Goal: Task Accomplishment & Management: Use online tool/utility

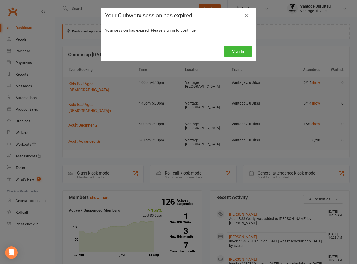
click at [241, 50] on button "Sign In" at bounding box center [238, 51] width 28 height 11
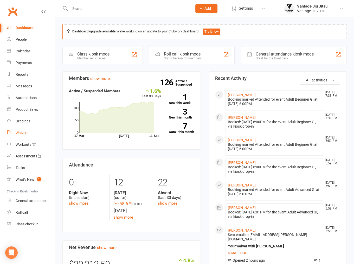
click at [22, 132] on div "Waivers" at bounding box center [22, 133] width 13 height 4
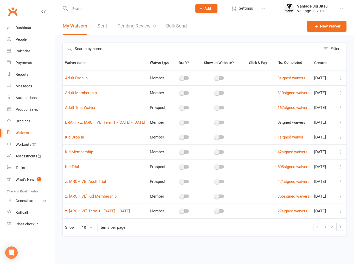
click at [138, 27] on link "Pending Review 0" at bounding box center [136, 26] width 38 height 18
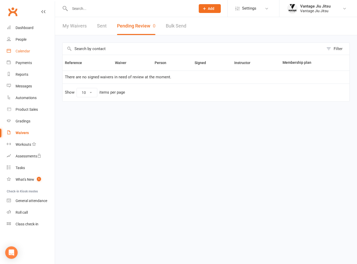
click at [18, 50] on div "Calendar" at bounding box center [23, 51] width 15 height 4
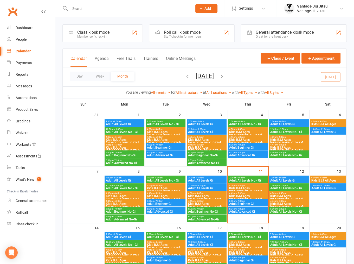
click at [244, 204] on span "Adult Beginner Gi" at bounding box center [248, 204] width 38 height 3
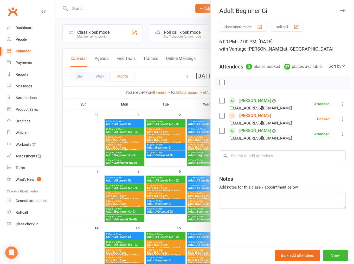
click at [98, 180] on div at bounding box center [204, 132] width 298 height 264
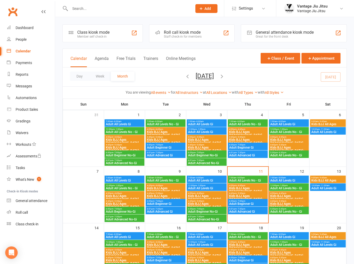
click at [241, 212] on span "Adult Advanced Gi" at bounding box center [248, 211] width 38 height 3
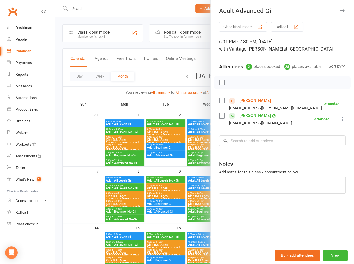
click at [251, 102] on link "[PERSON_NAME]" at bounding box center [254, 101] width 31 height 8
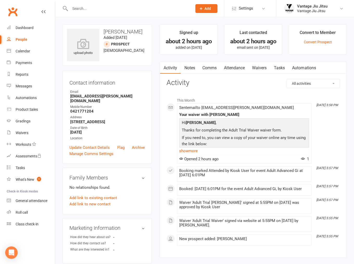
click at [306, 66] on link "Automations" at bounding box center [303, 68] width 31 height 12
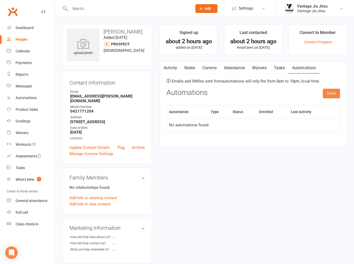
click at [328, 95] on button "Enrol" at bounding box center [330, 93] width 17 height 9
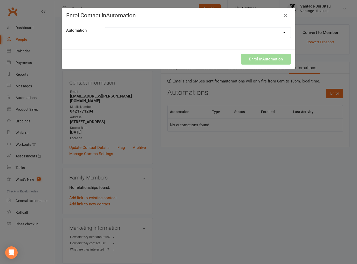
click at [180, 30] on select "Adult Post Trial Sequence Kids Post Trial Sequence" at bounding box center [198, 33] width 186 height 10
select select "8229"
click at [105, 28] on select "Adult Post Trial Sequence Kids Post Trial Sequence" at bounding box center [198, 33] width 186 height 10
click at [260, 60] on button "Enrol in Automation" at bounding box center [266, 59] width 50 height 11
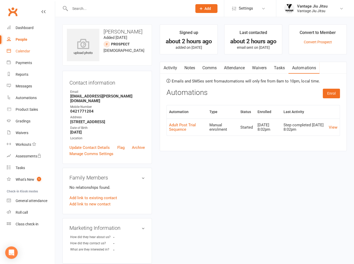
click at [28, 53] on div "Calendar" at bounding box center [23, 51] width 15 height 4
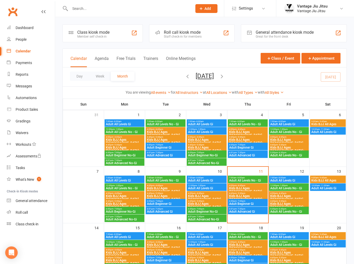
click at [244, 212] on span "Adult Advanced Gi" at bounding box center [248, 211] width 38 height 3
click at [255, 203] on span "Adult Beginner Gi" at bounding box center [248, 204] width 38 height 3
click at [248, 211] on span "Adult Advanced Gi" at bounding box center [248, 211] width 38 height 3
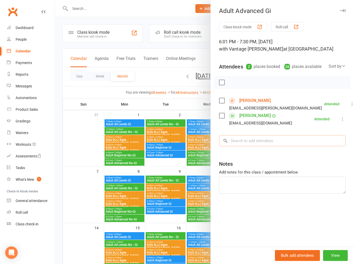
click at [258, 141] on input "search" at bounding box center [282, 141] width 127 height 11
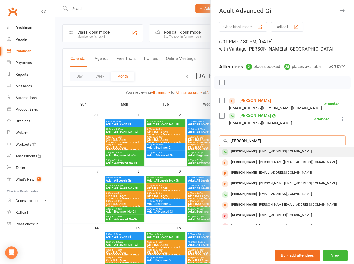
type input "ryan w"
click at [267, 153] on span "ryan_ward2003@yahoo.co.uk" at bounding box center [284, 152] width 53 height 4
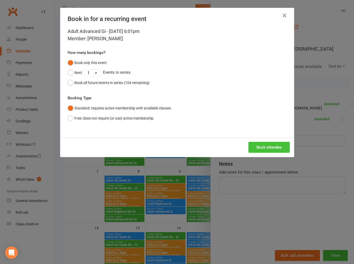
click at [267, 147] on button "Book attendee" at bounding box center [268, 147] width 41 height 11
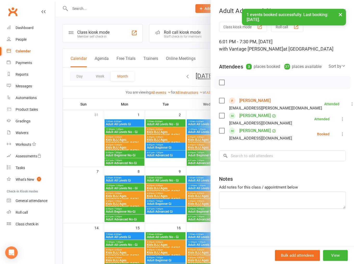
click at [340, 135] on icon at bounding box center [342, 134] width 5 height 5
click at [309, 165] on link "Check in" at bounding box center [317, 165] width 56 height 10
drag, startPoint x: 83, startPoint y: 147, endPoint x: 60, endPoint y: 48, distance: 101.1
click at [83, 147] on div at bounding box center [204, 132] width 298 height 264
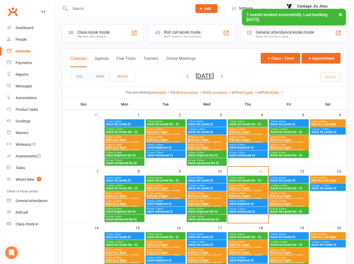
click at [12, 9] on div "× 1 events booked successfully. Last booking: Sep 11, 2025." at bounding box center [173, 9] width 347 height 0
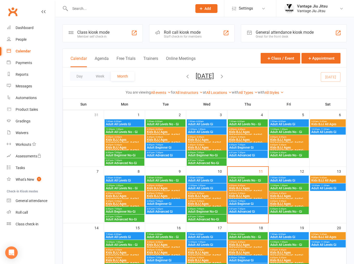
click at [15, 13] on link "Clubworx" at bounding box center [12, 11] width 13 height 13
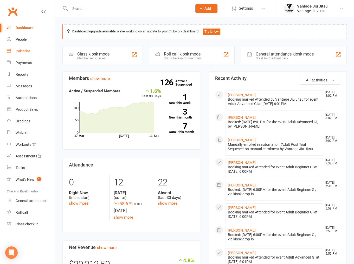
click at [17, 54] on link "Calendar" at bounding box center [31, 51] width 48 height 12
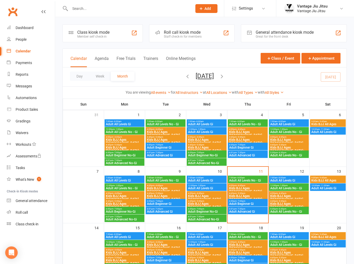
click at [247, 211] on span "Adult Advanced Gi" at bounding box center [248, 211] width 38 height 3
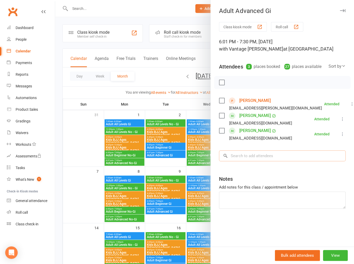
click at [252, 157] on input "search" at bounding box center [282, 156] width 127 height 11
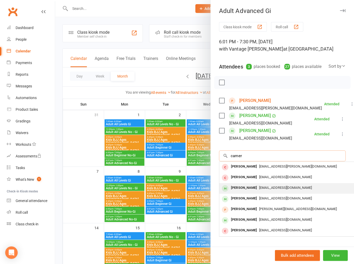
type input "camer"
click at [267, 190] on div "Cam_powell@hotmail.co.uk" at bounding box center [296, 188] width 151 height 8
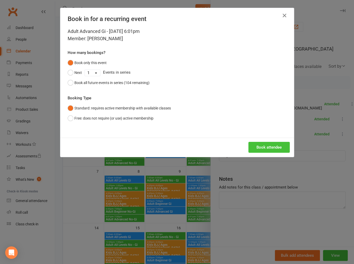
click at [259, 144] on button "Book attendee" at bounding box center [268, 147] width 41 height 11
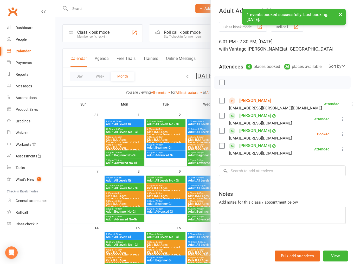
click at [340, 137] on icon at bounding box center [342, 134] width 5 height 5
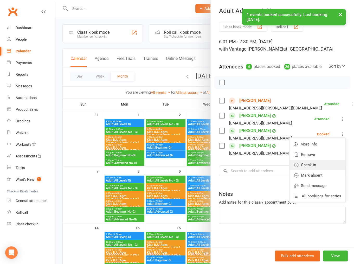
click at [305, 170] on link "Check in" at bounding box center [317, 165] width 56 height 10
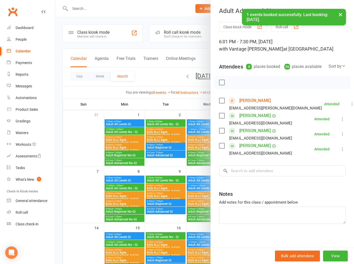
drag, startPoint x: 94, startPoint y: 170, endPoint x: 188, endPoint y: 105, distance: 113.9
click at [95, 170] on div at bounding box center [204, 132] width 298 height 264
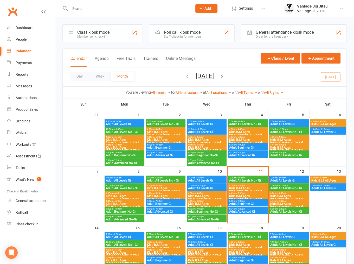
click at [241, 203] on span "Adult Beginner Gi" at bounding box center [248, 204] width 38 height 3
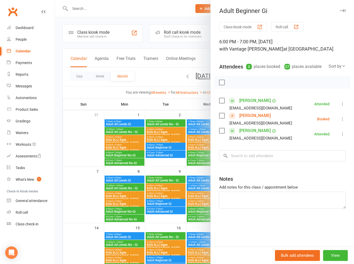
click at [340, 104] on icon at bounding box center [342, 104] width 5 height 5
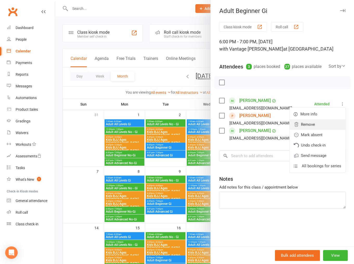
click at [310, 126] on link "Remove" at bounding box center [317, 124] width 56 height 10
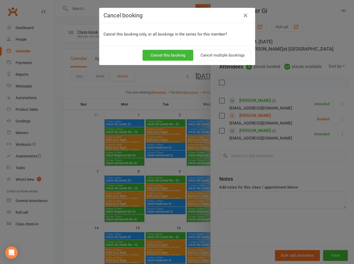
click at [170, 61] on div "Cancel this booking Cancel multiple bookings" at bounding box center [176, 55] width 155 height 19
click at [175, 54] on button "Cancel this booking" at bounding box center [167, 55] width 51 height 11
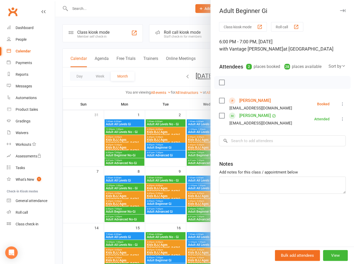
click at [87, 126] on div at bounding box center [204, 132] width 298 height 264
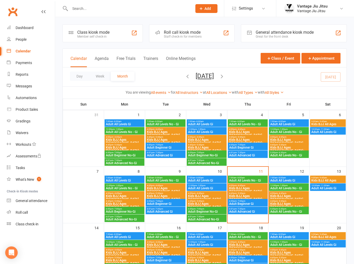
click at [12, 13] on link "Clubworx" at bounding box center [12, 11] width 13 height 13
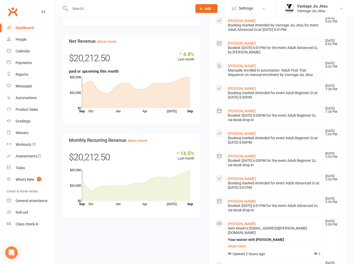
scroll to position [208, 0]
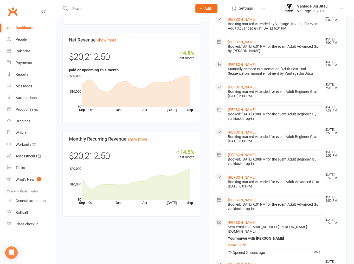
click at [105, 247] on div "Members show more 1.6% Last 30 Days Active / Suspended Members [DATE] Month [DA…" at bounding box center [204, 125] width 292 height 523
